Goal: Transaction & Acquisition: Purchase product/service

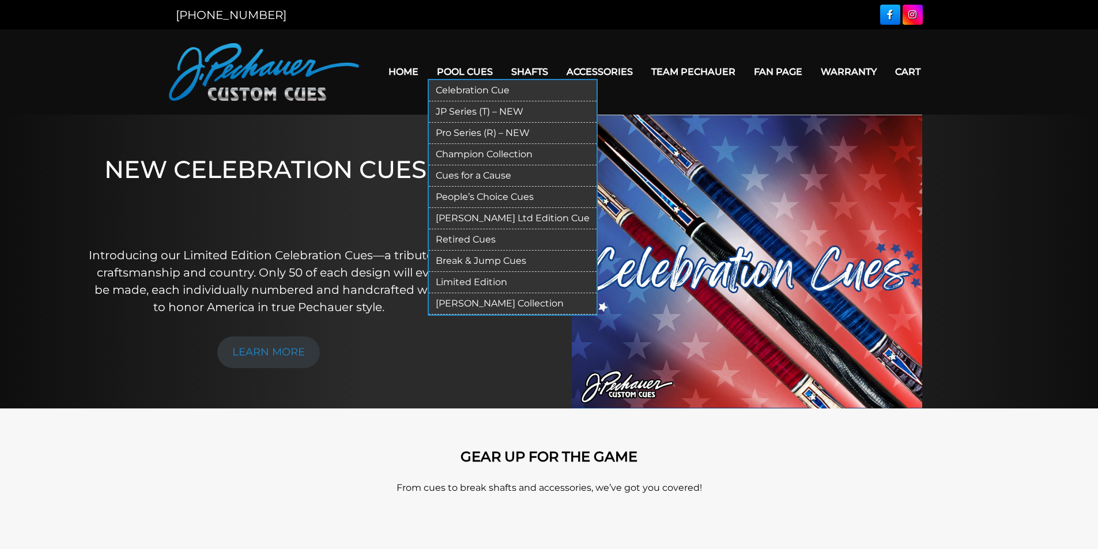
click at [477, 281] on link "Limited Edition" at bounding box center [513, 282] width 168 height 21
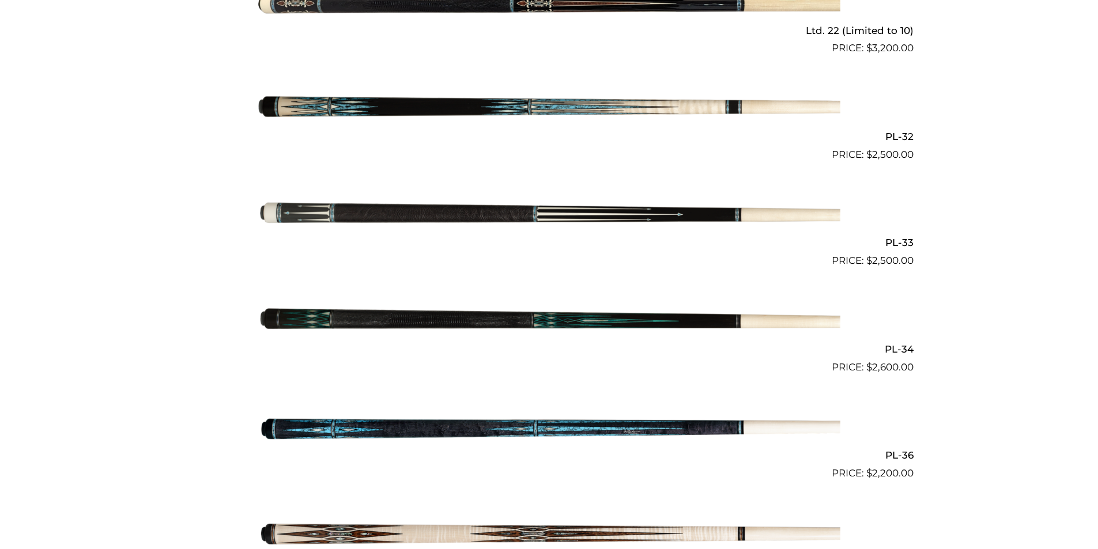
scroll to position [772, 0]
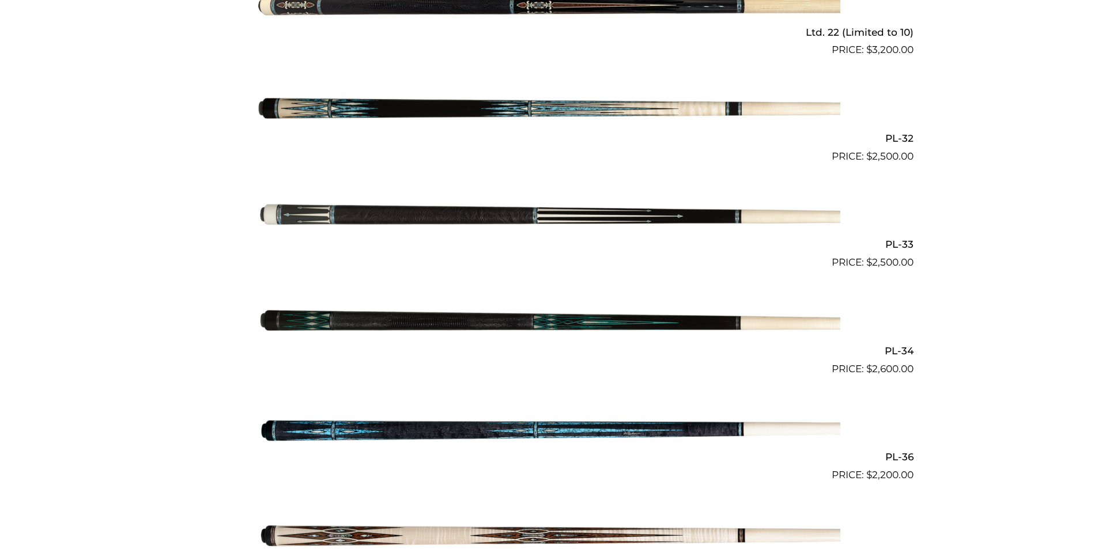
click at [372, 303] on img at bounding box center [549, 323] width 582 height 97
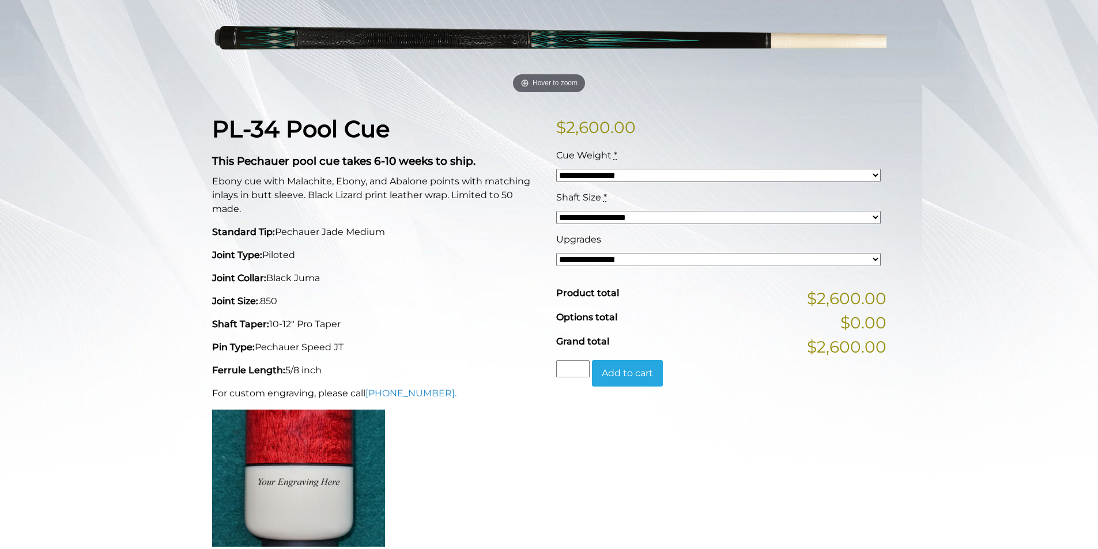
scroll to position [192, 0]
